Goal: Navigation & Orientation: Find specific page/section

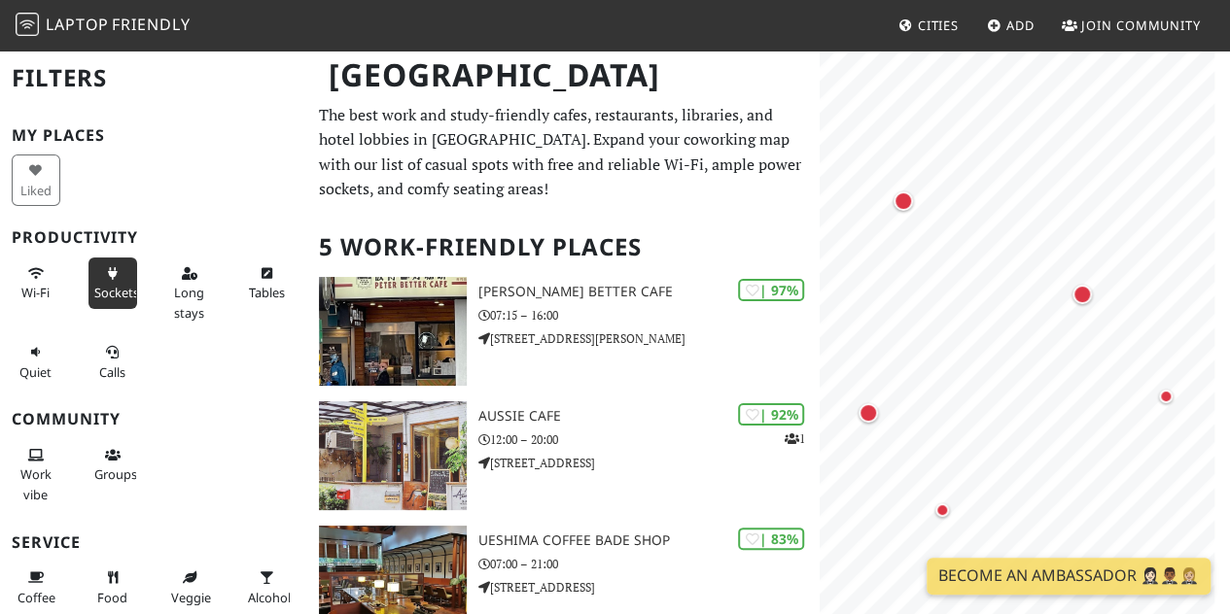
click at [111, 287] on span "Sockets" at bounding box center [116, 292] width 45 height 17
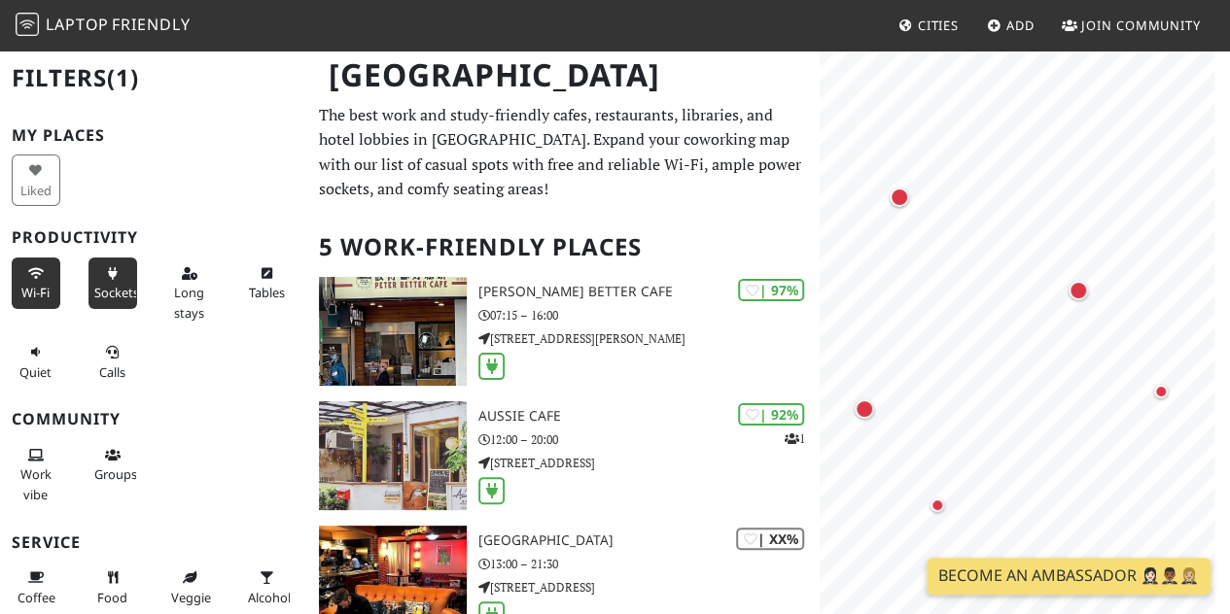
click at [29, 289] on span "Wi-Fi" at bounding box center [35, 292] width 28 height 17
click at [187, 292] on span "Long stays" at bounding box center [189, 302] width 30 height 37
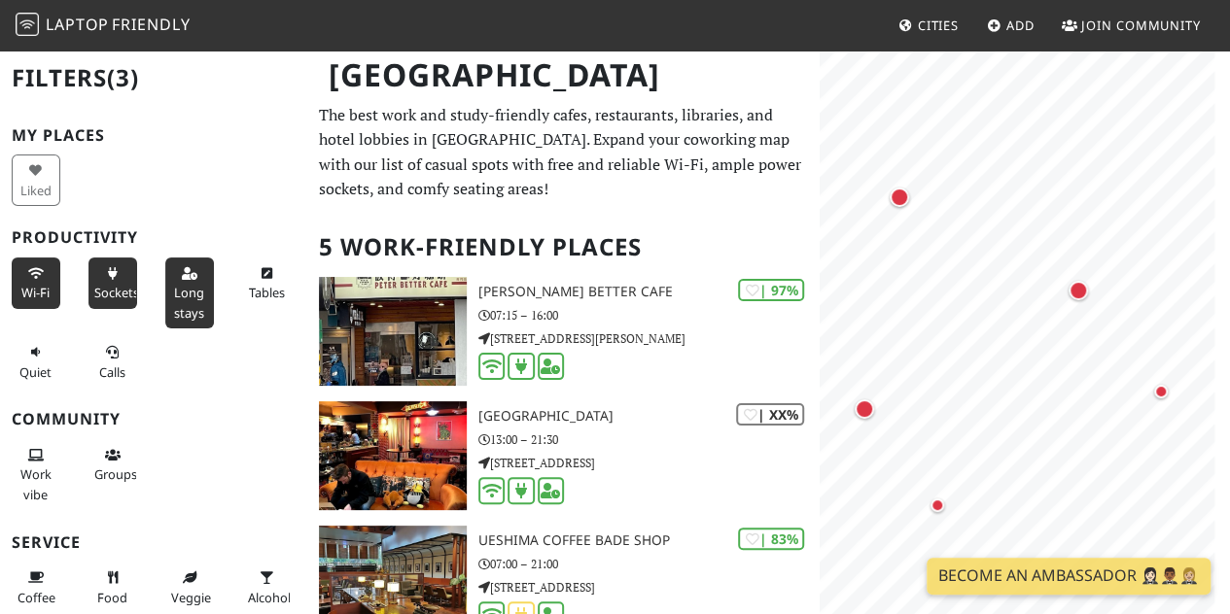
click at [187, 292] on span "Long stays" at bounding box center [189, 302] width 30 height 37
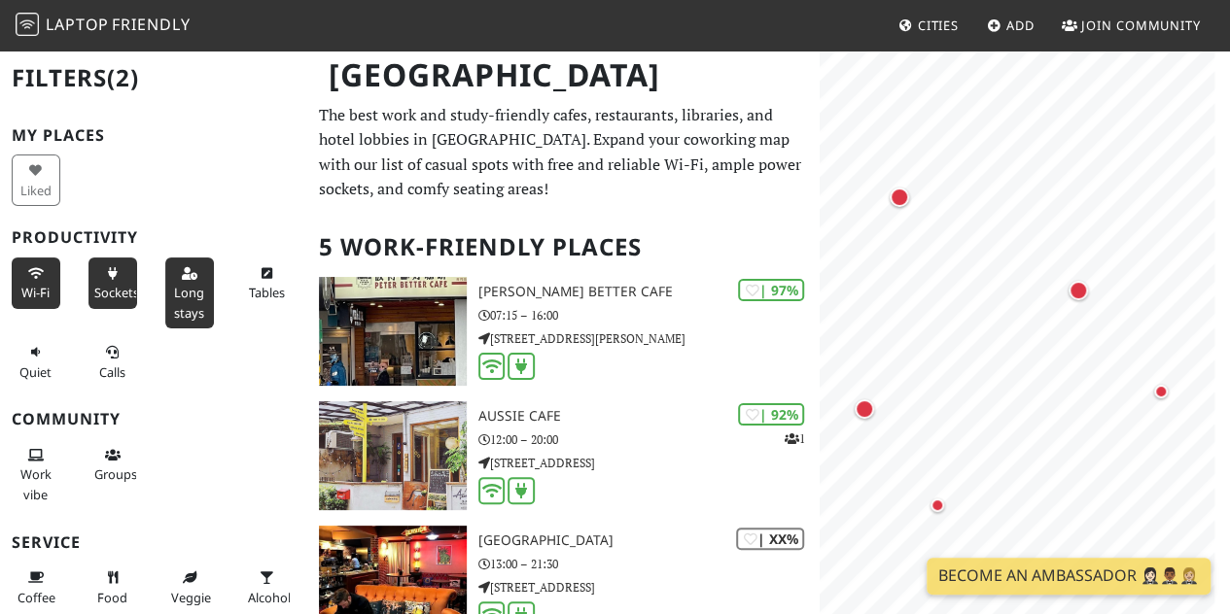
click at [187, 292] on span "Long stays" at bounding box center [189, 302] width 30 height 37
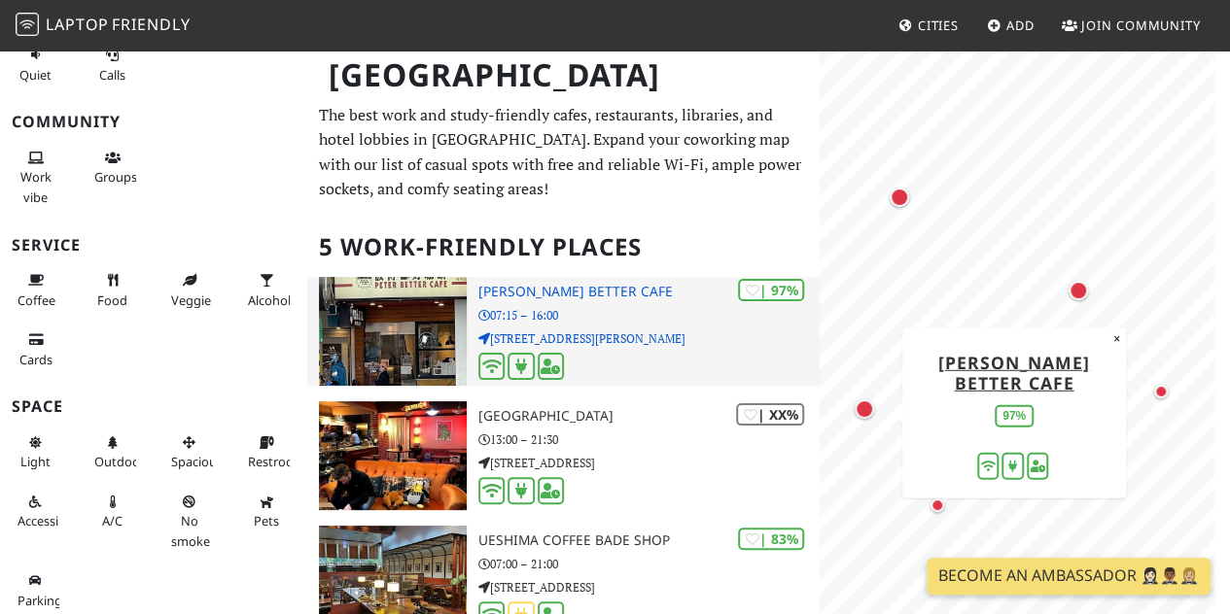
click at [549, 307] on p "07:15 – 16:00" at bounding box center [648, 315] width 341 height 18
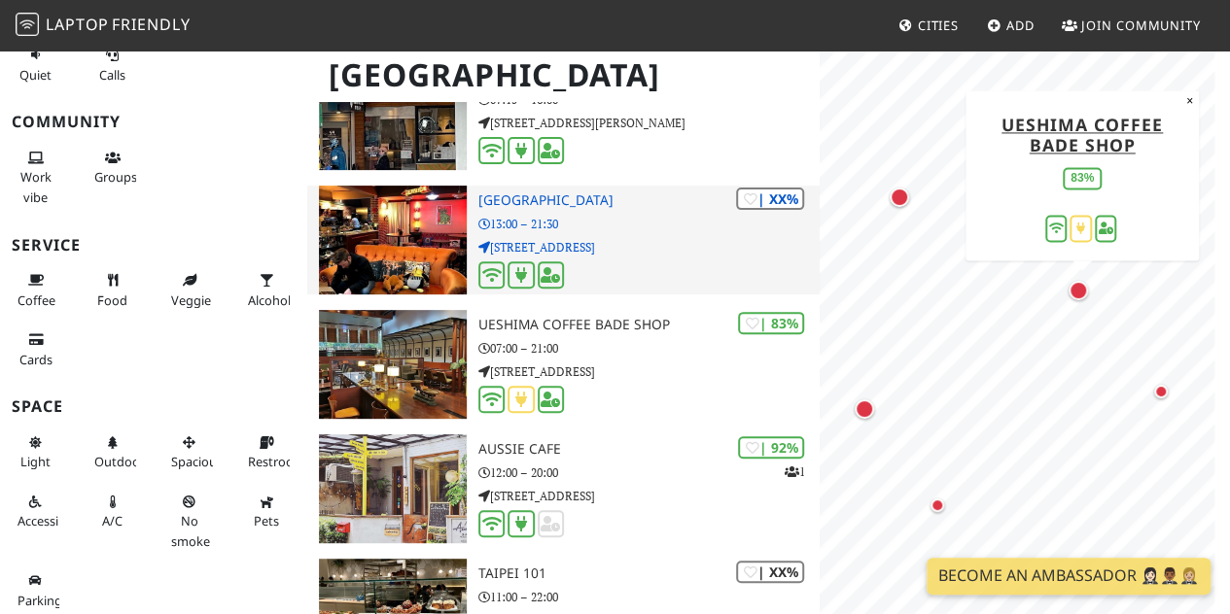
scroll to position [295, 0]
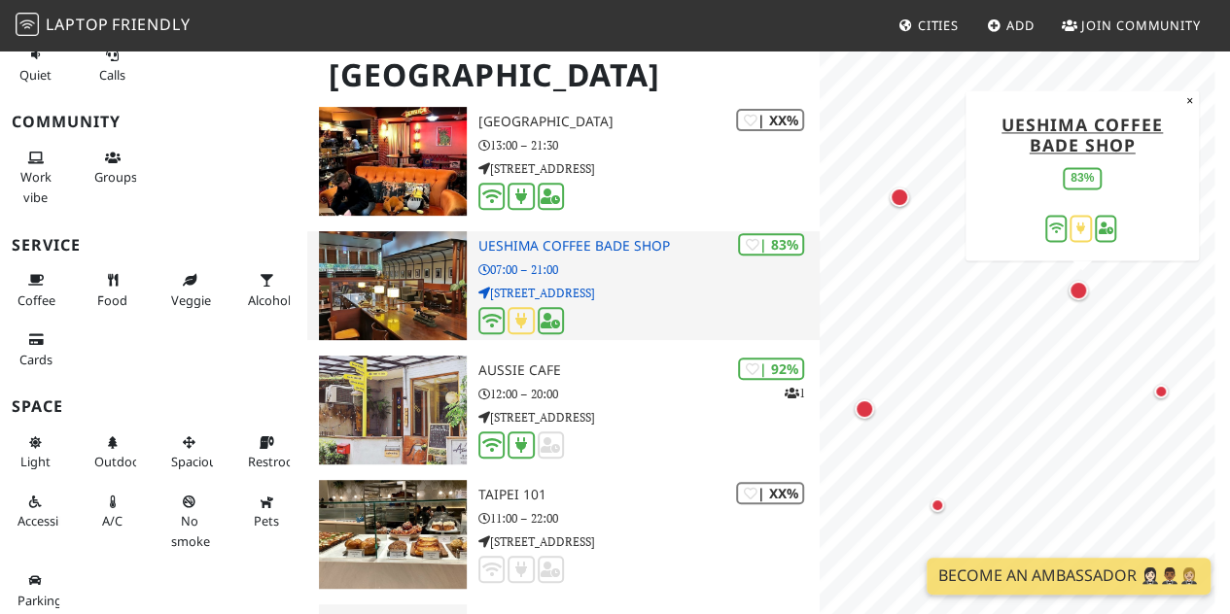
click at [402, 283] on img at bounding box center [393, 285] width 148 height 109
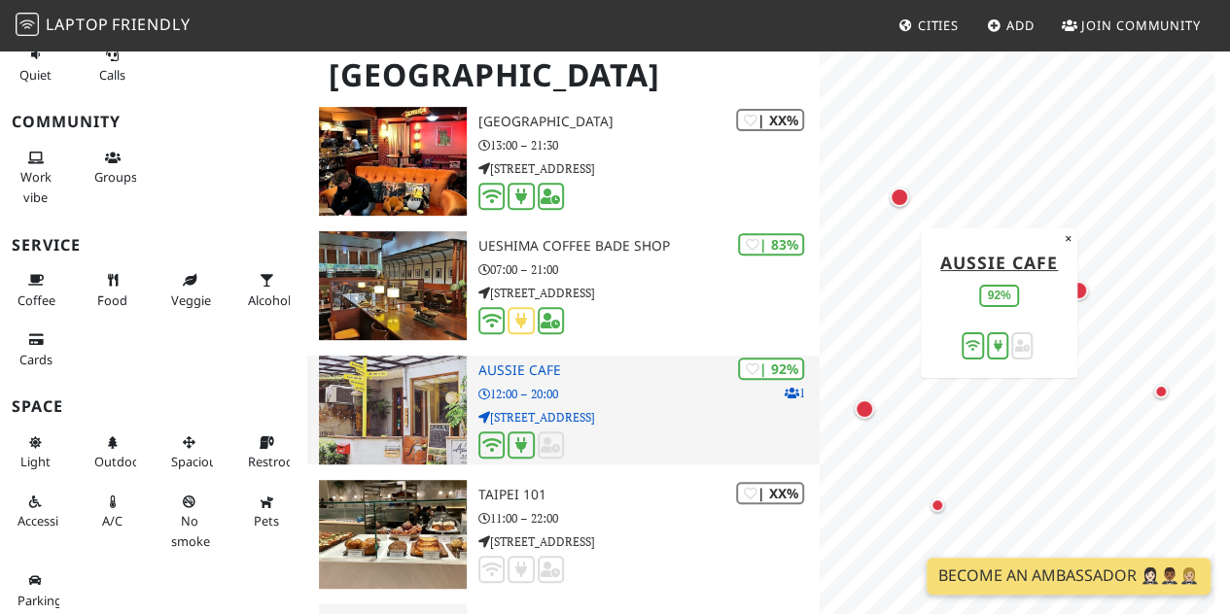
scroll to position [408, 0]
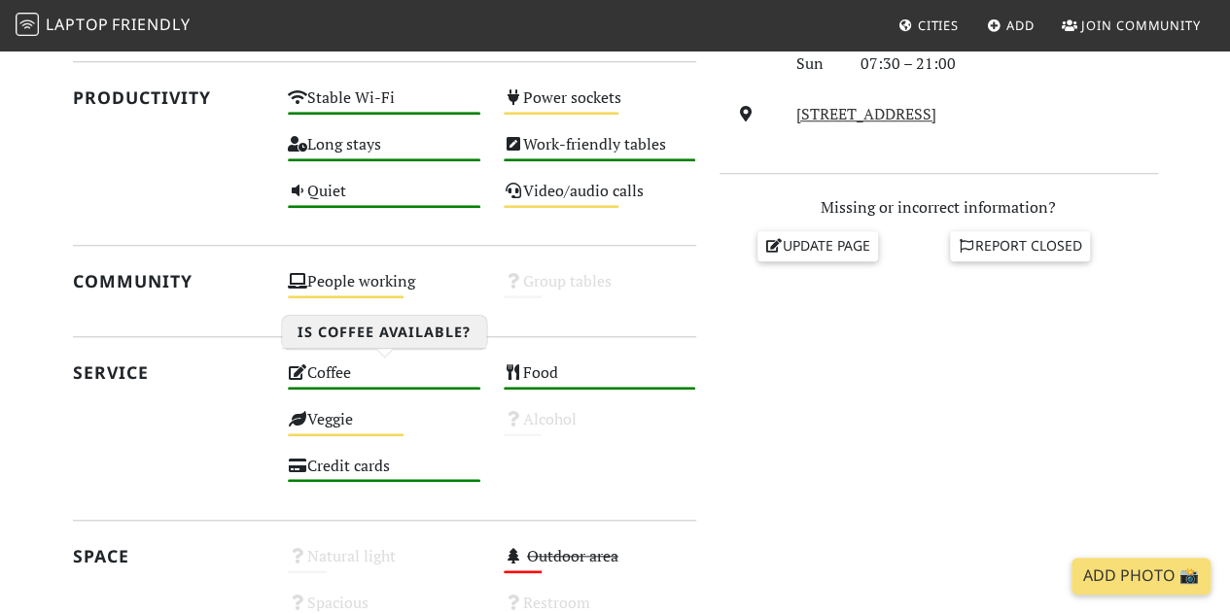
scroll to position [717, 0]
